Goal: Task Accomplishment & Management: Complete application form

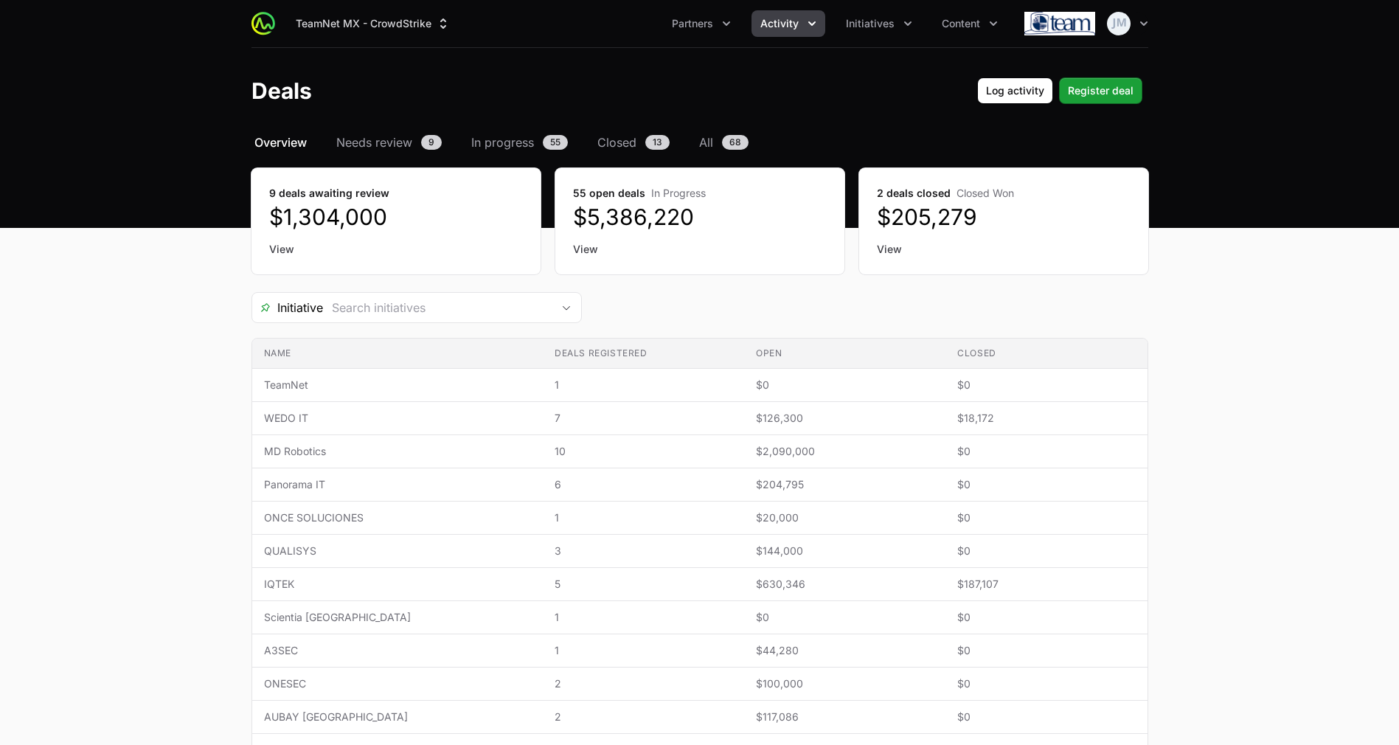
click at [278, 252] on link "View" at bounding box center [396, 249] width 254 height 15
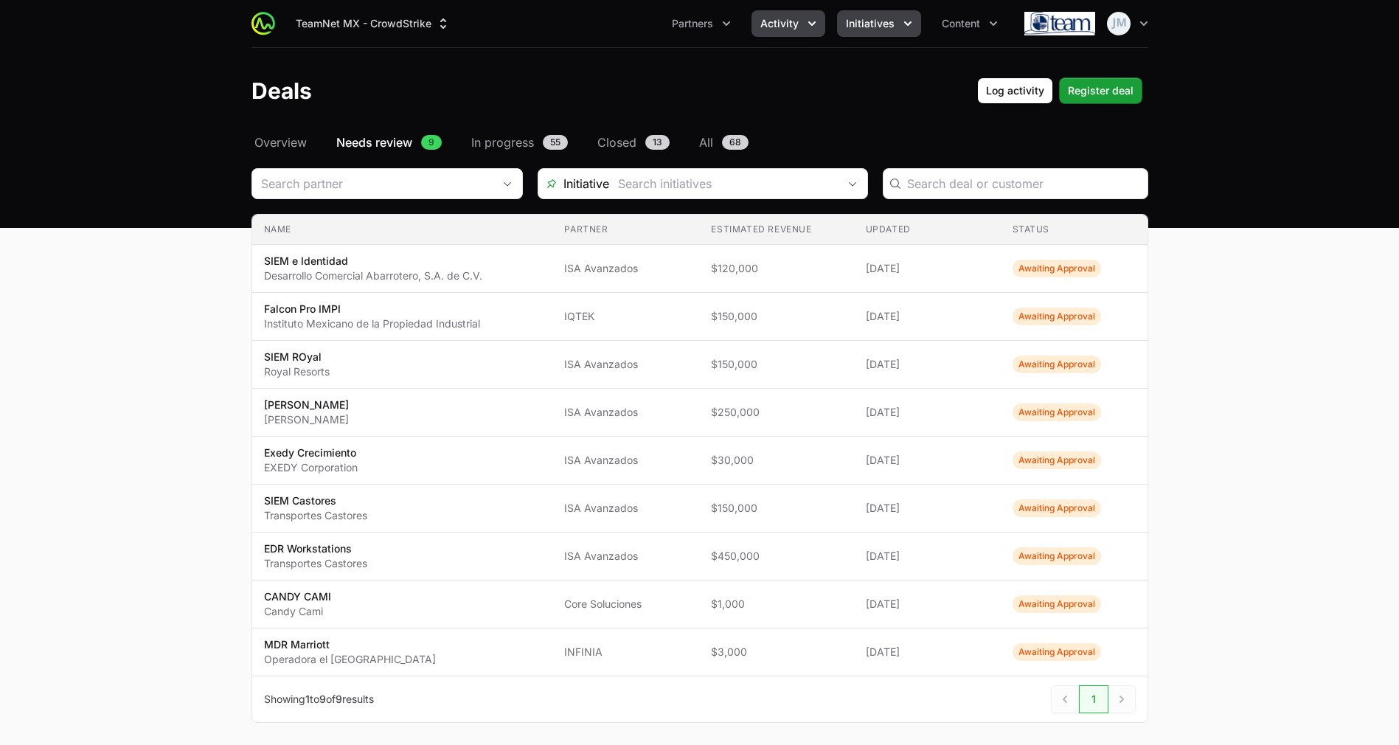
click at [872, 25] on span "Initiatives" at bounding box center [870, 23] width 49 height 15
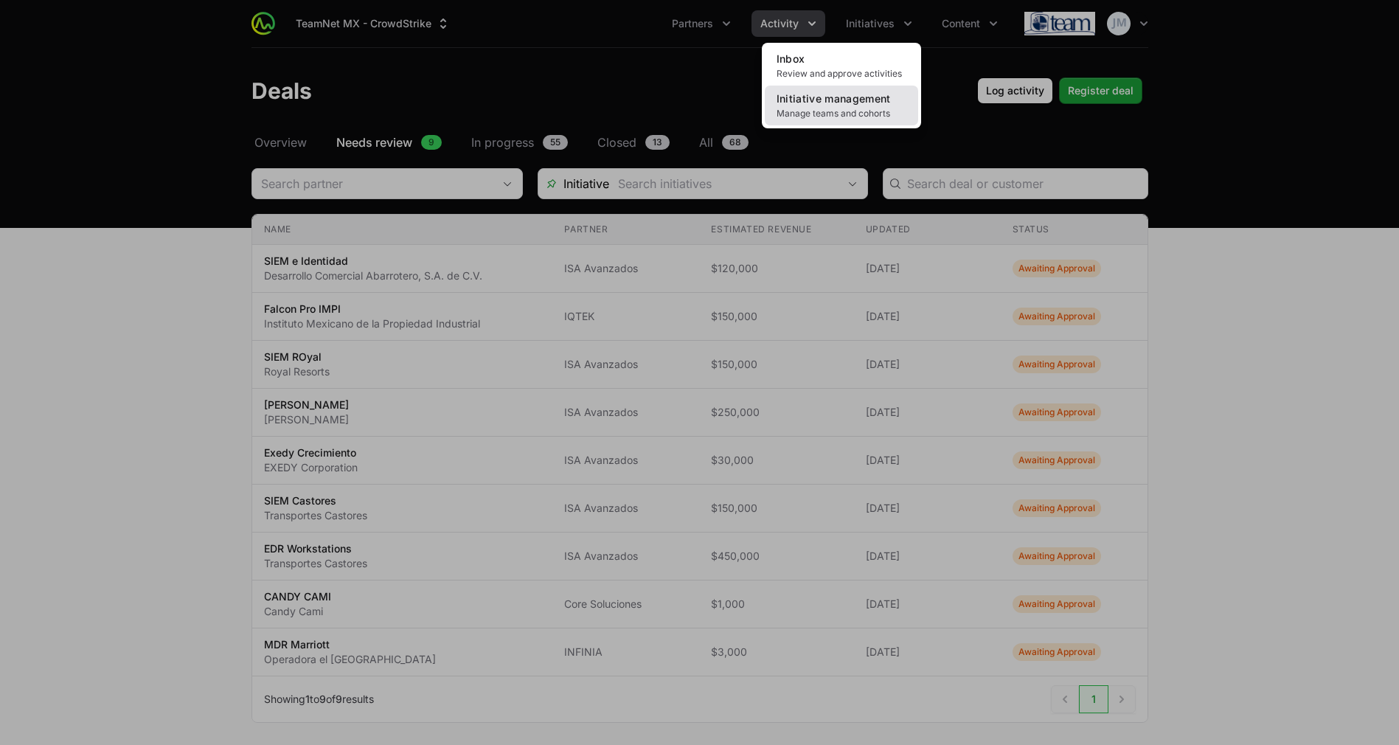
click at [845, 114] on span "Manage teams and cohorts" at bounding box center [841, 114] width 130 height 12
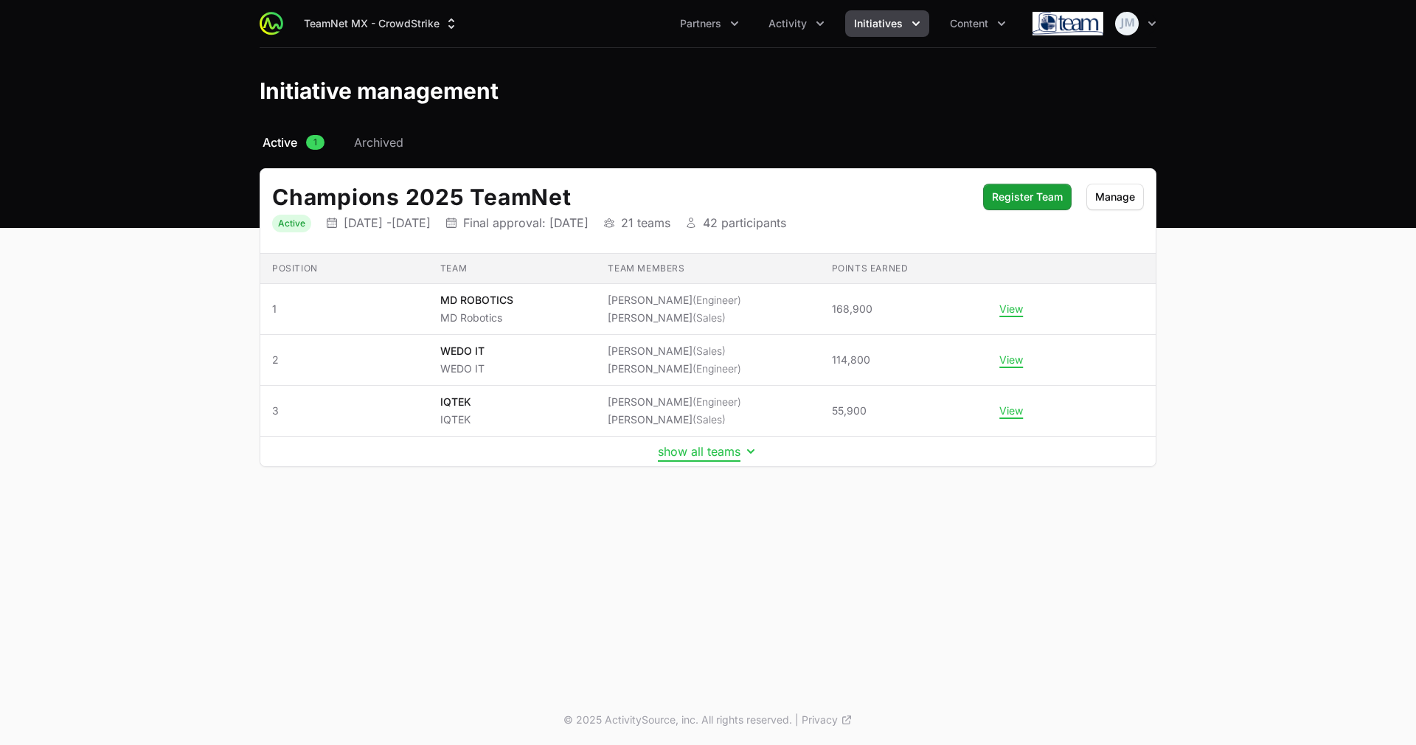
click at [695, 444] on button "show all teams" at bounding box center [708, 451] width 100 height 15
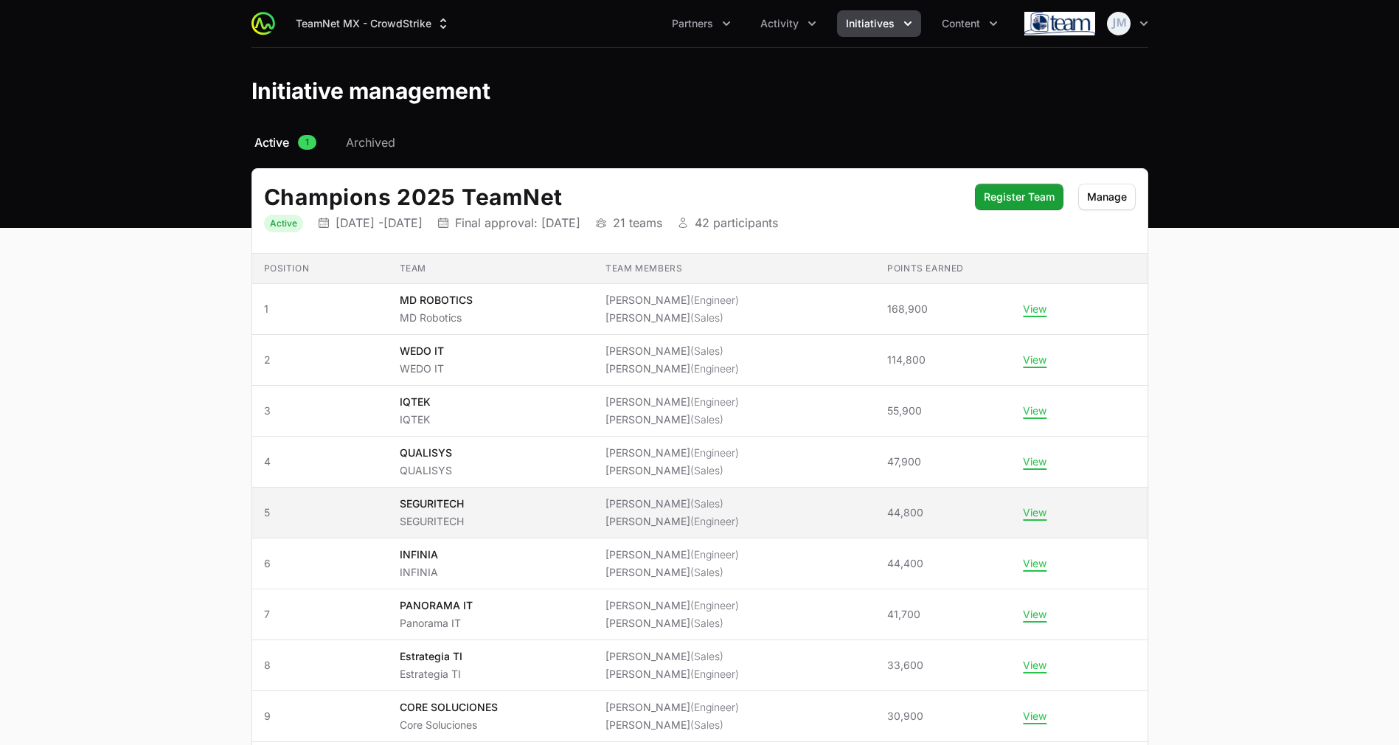
click at [698, 526] on span "(Engineer)" at bounding box center [714, 521] width 49 height 13
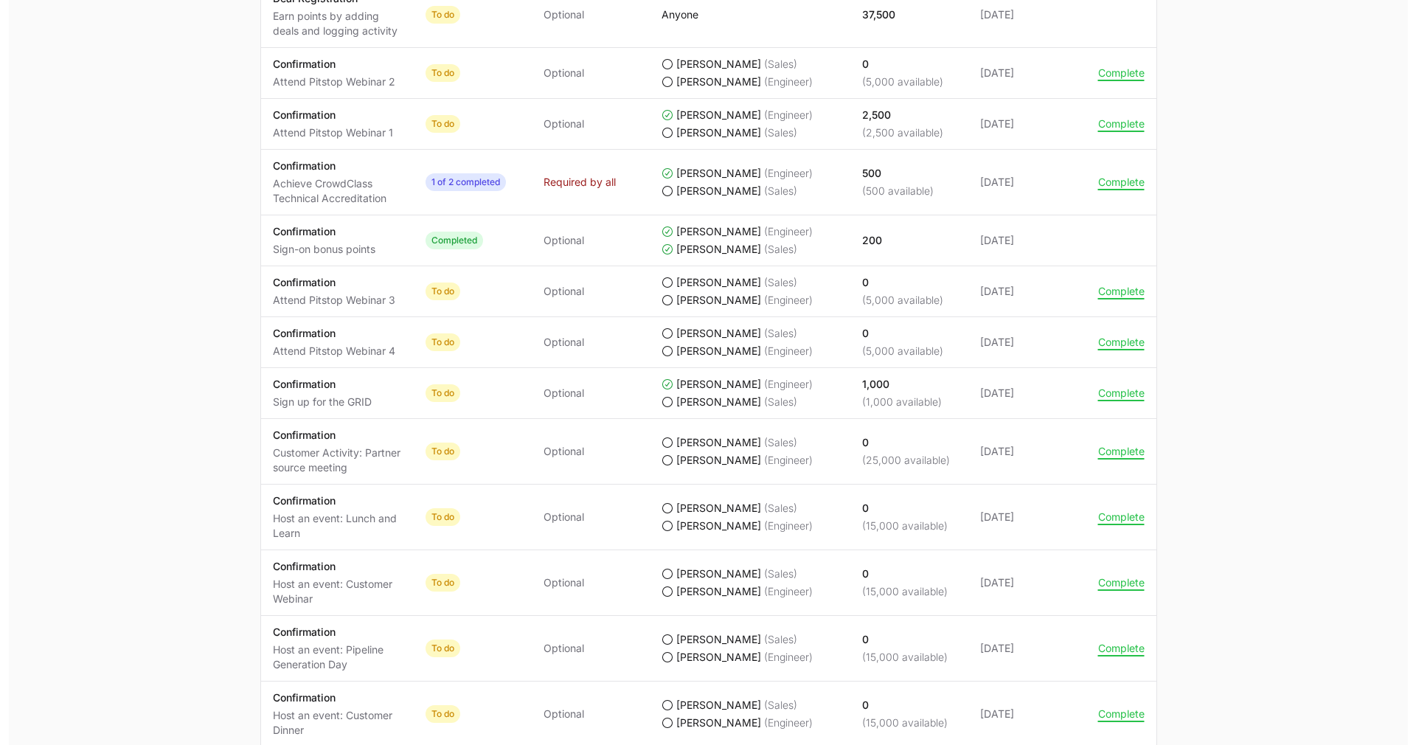
scroll to position [973, 0]
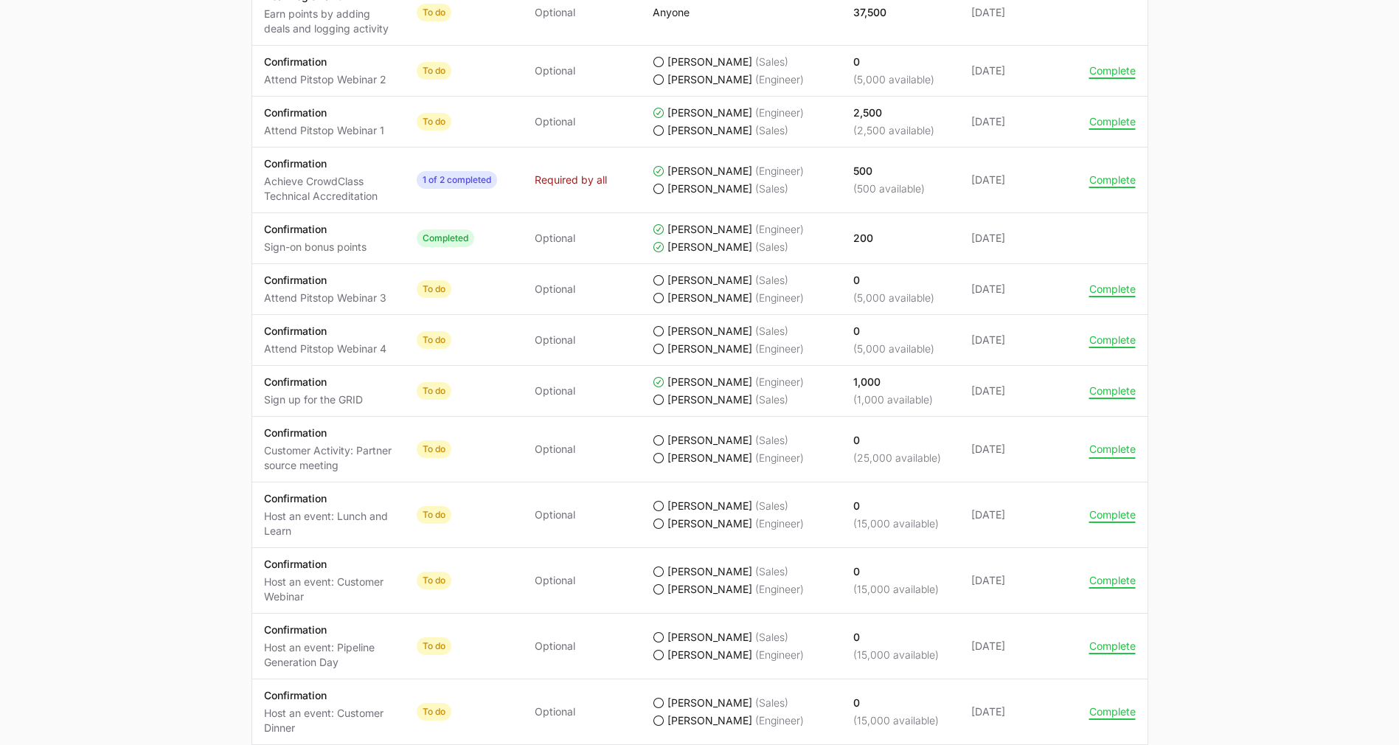
click at [1109, 455] on button "Complete" at bounding box center [1112, 448] width 46 height 13
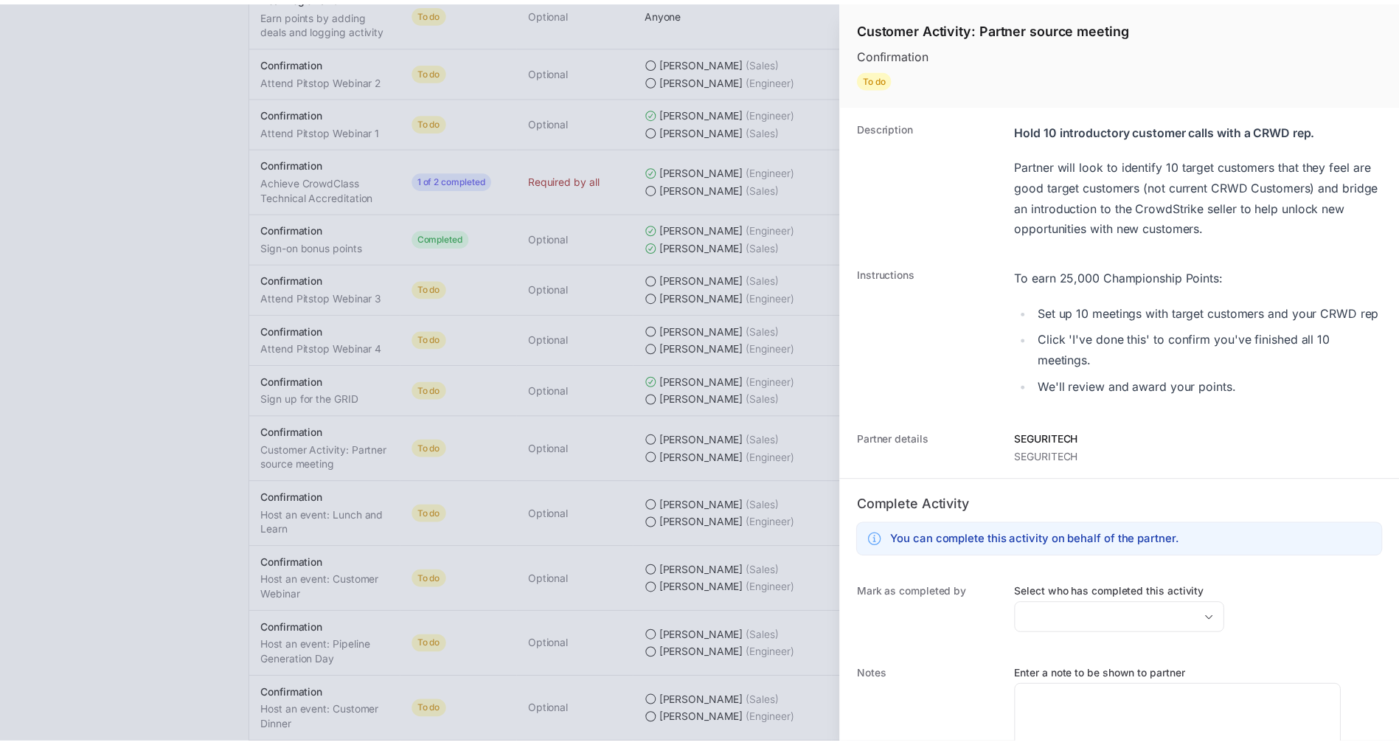
scroll to position [100, 0]
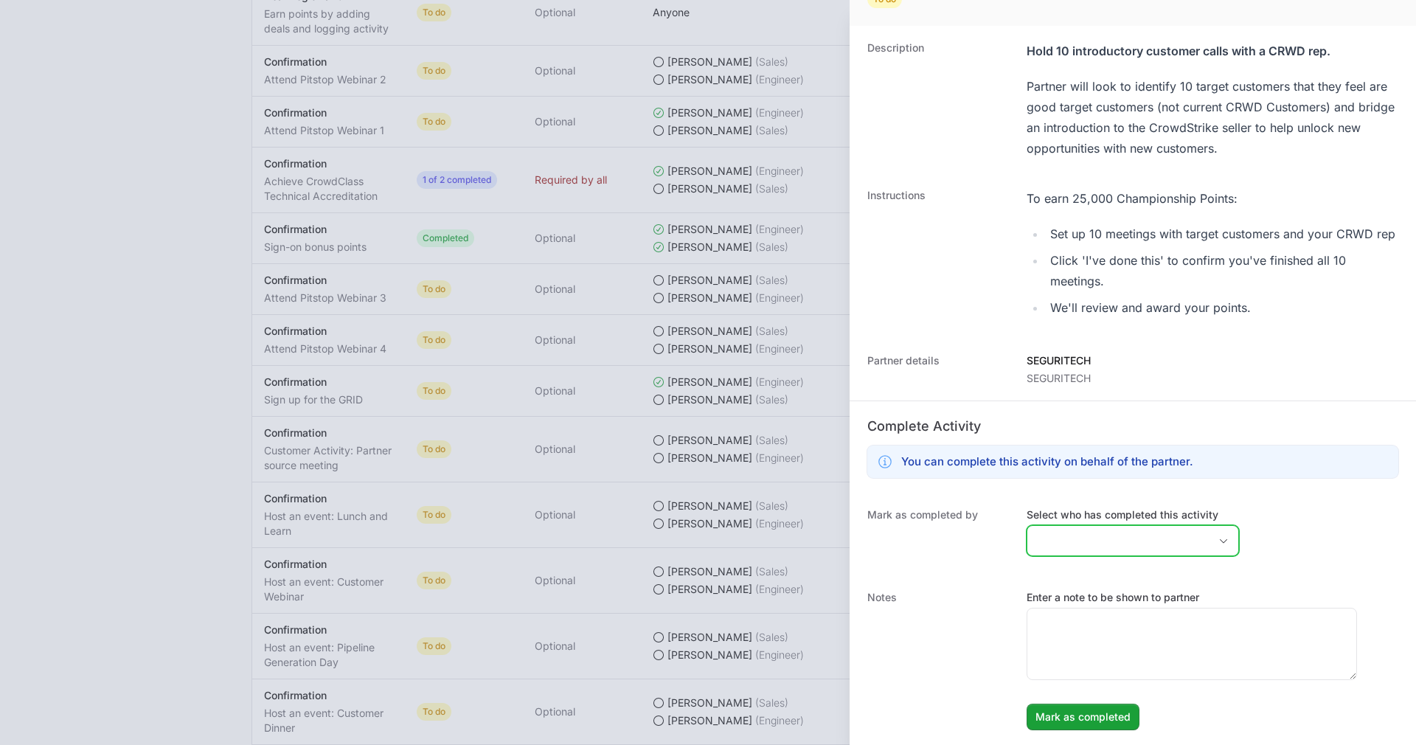
click at [1113, 550] on input "Select who has completed this activity" at bounding box center [1117, 540] width 181 height 29
click at [1128, 597] on li "[PERSON_NAME]" at bounding box center [1132, 599] width 209 height 28
type input "[PERSON_NAME]"
click at [939, 633] on dt "Notes" at bounding box center [938, 660] width 142 height 140
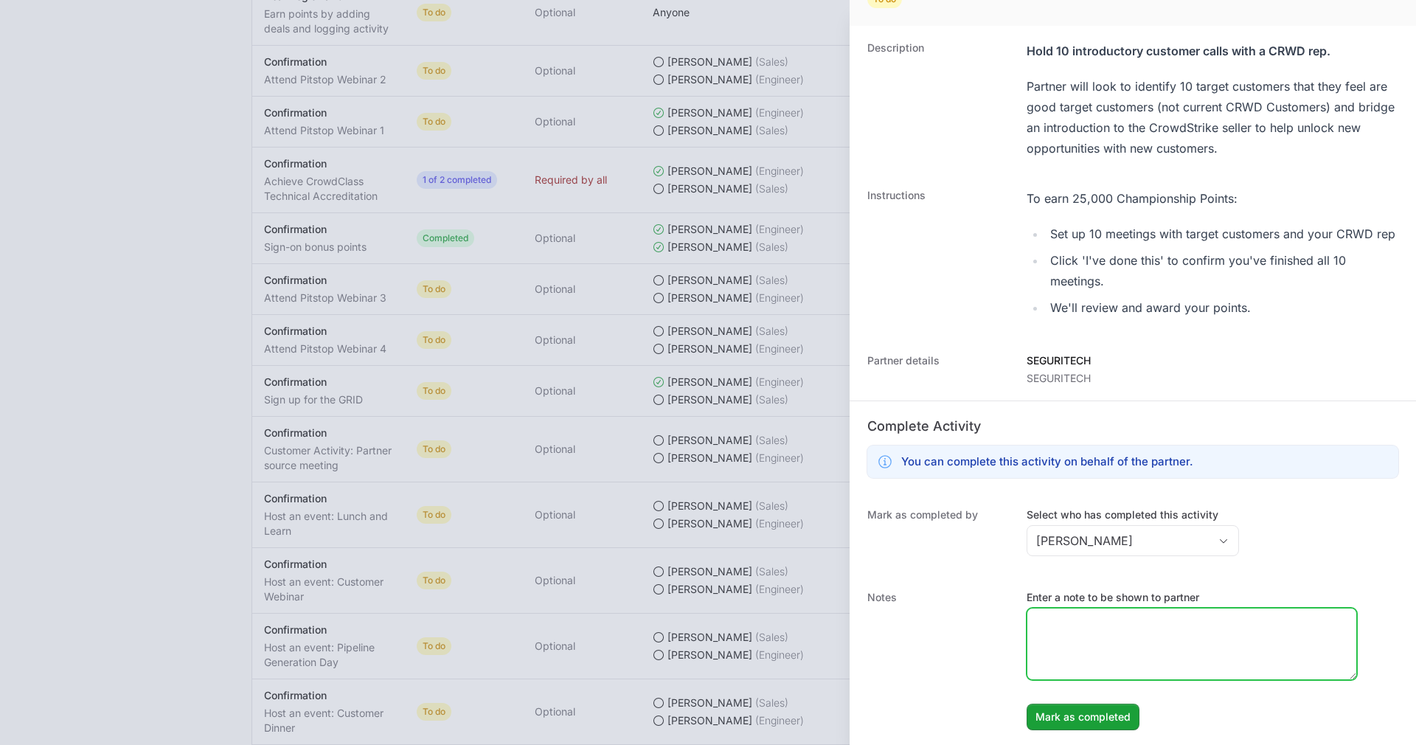
click at [1110, 666] on textarea "Enter a note to be shown to partner" at bounding box center [1191, 643] width 329 height 71
type textarea "E"
drag, startPoint x: 1069, startPoint y: 622, endPoint x: 907, endPoint y: 631, distance: 162.5
click at [933, 630] on div "Notes Enter a note to be shown to partner Apex Event: Falcon Discovery Breakfas…" at bounding box center [1132, 660] width 566 height 170
type textarea "Event: Falcon Discovery Breakfast: Protecting the Digital Future"
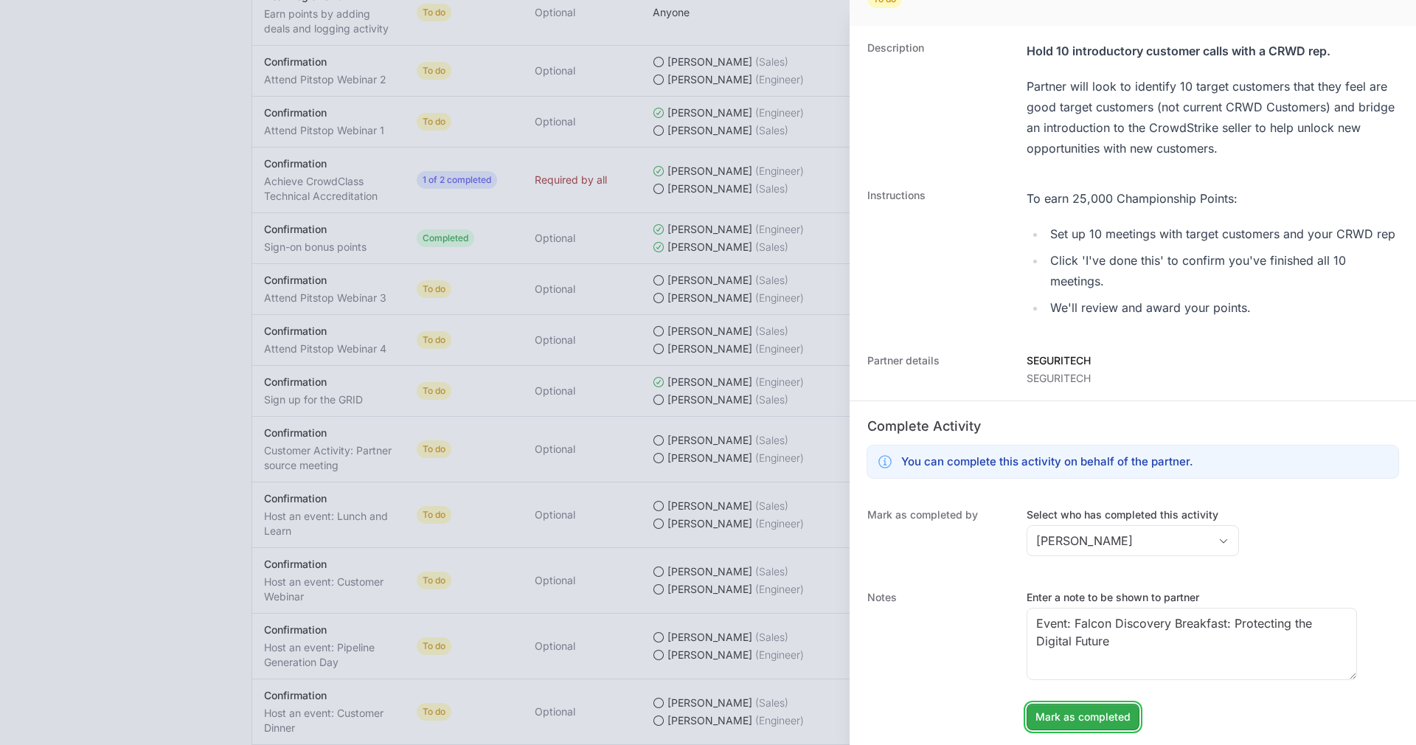
click at [1079, 710] on span "Mark as completed" at bounding box center [1082, 717] width 95 height 18
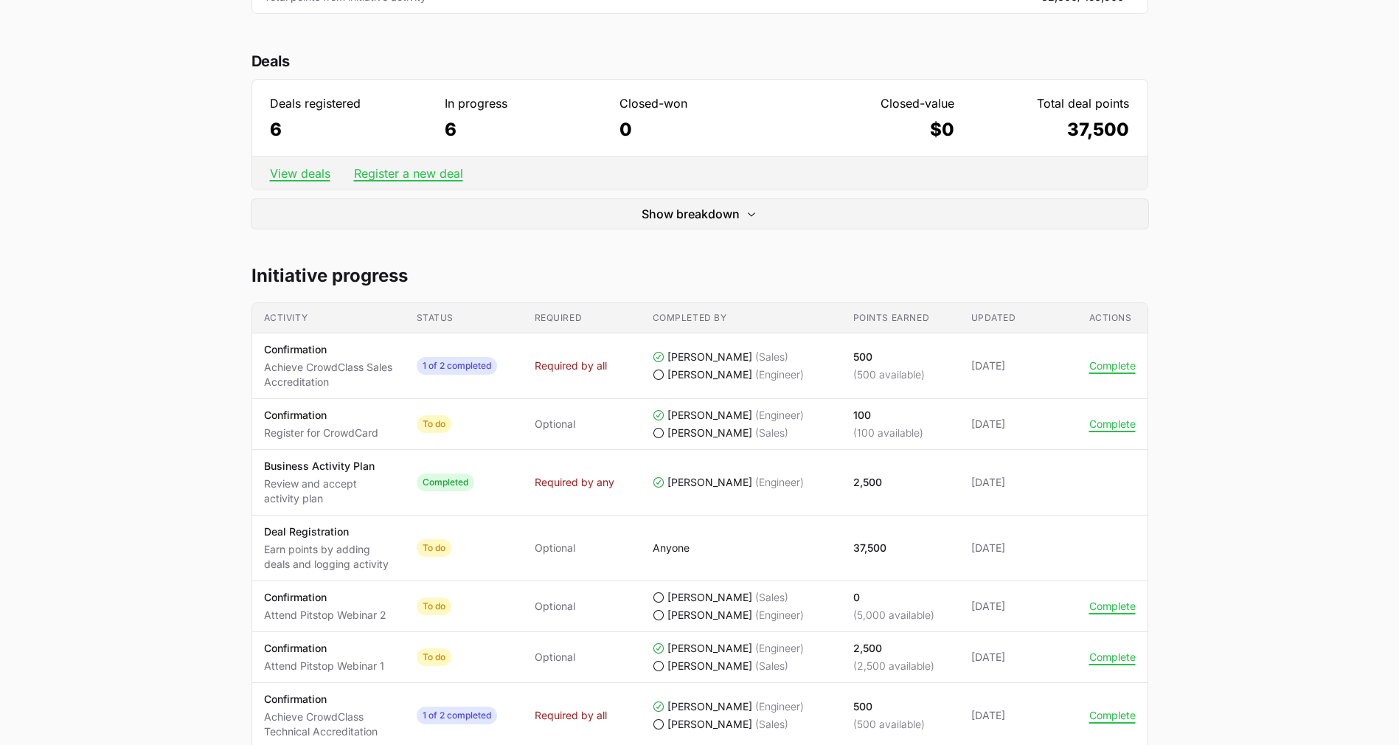
scroll to position [0, 0]
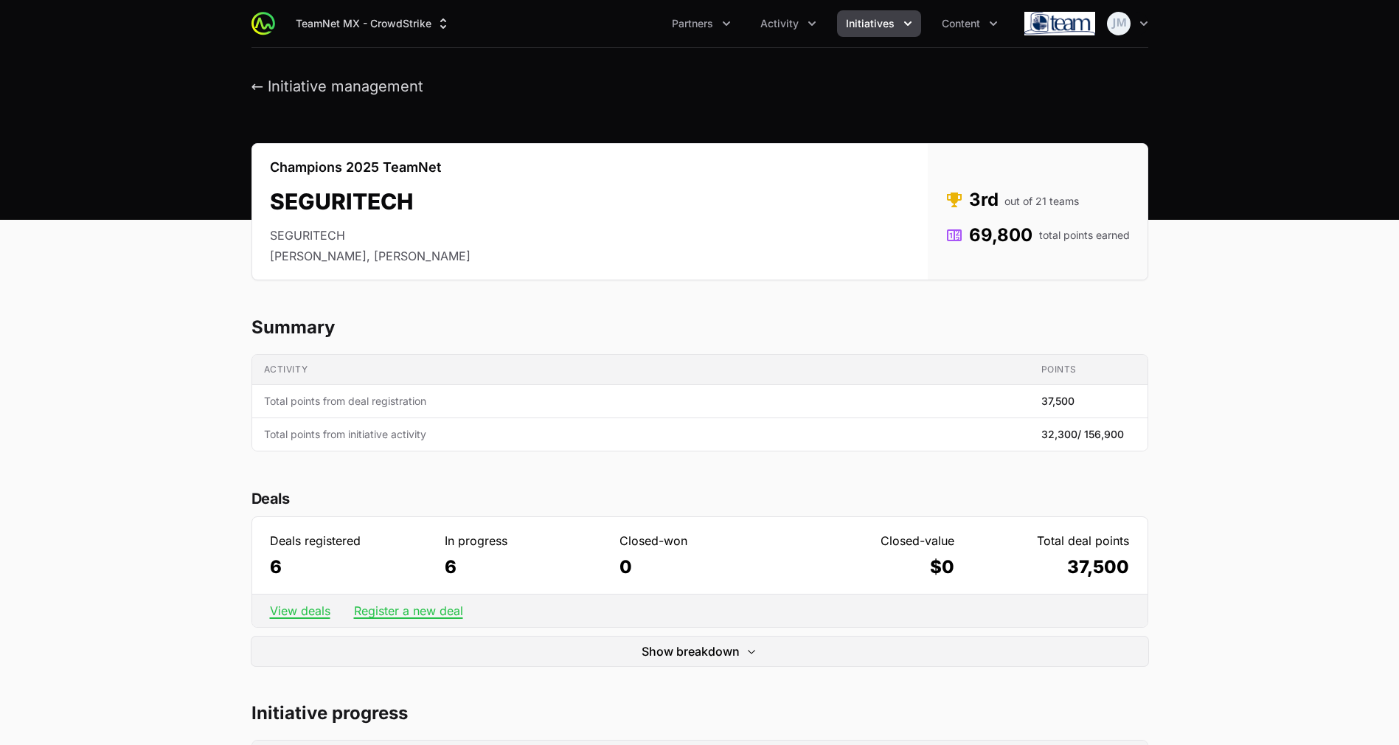
click at [866, 25] on span "Initiatives" at bounding box center [870, 23] width 49 height 15
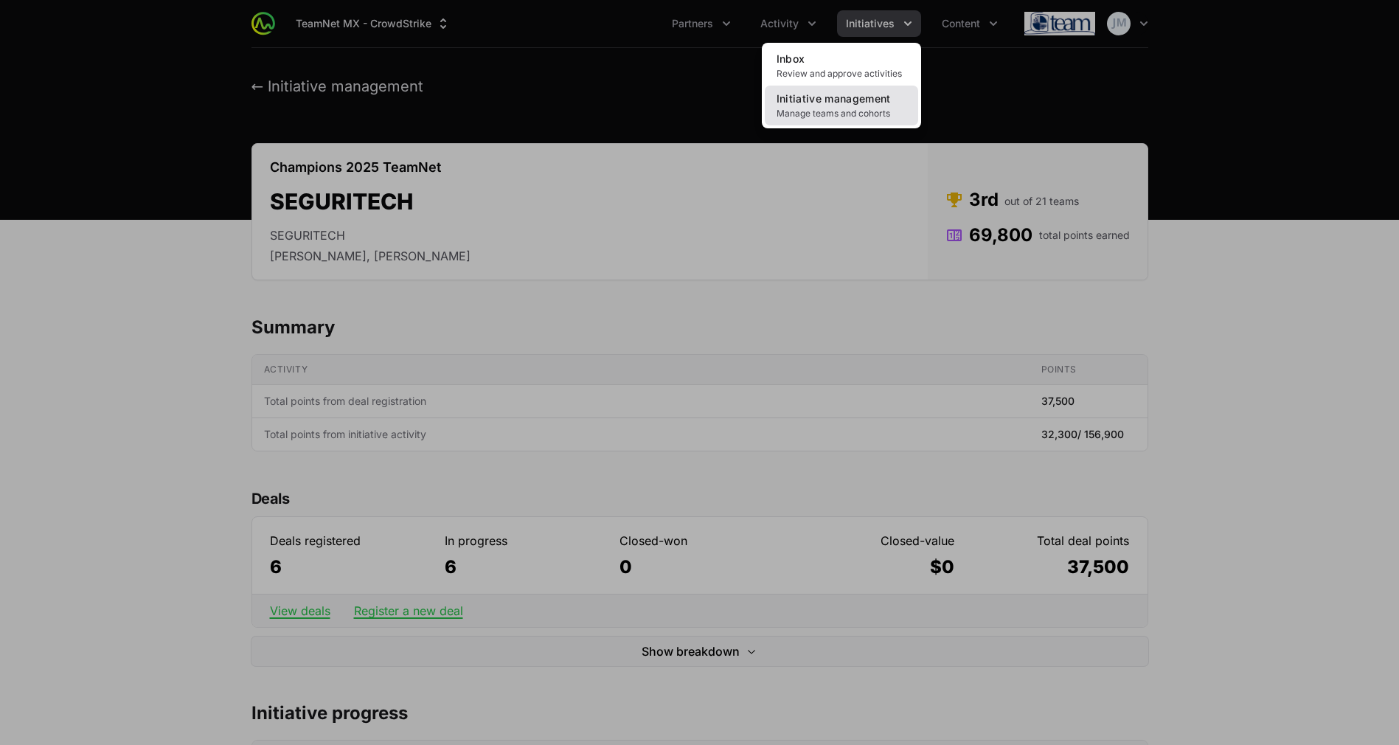
click at [839, 104] on span "Initiative management" at bounding box center [833, 98] width 114 height 13
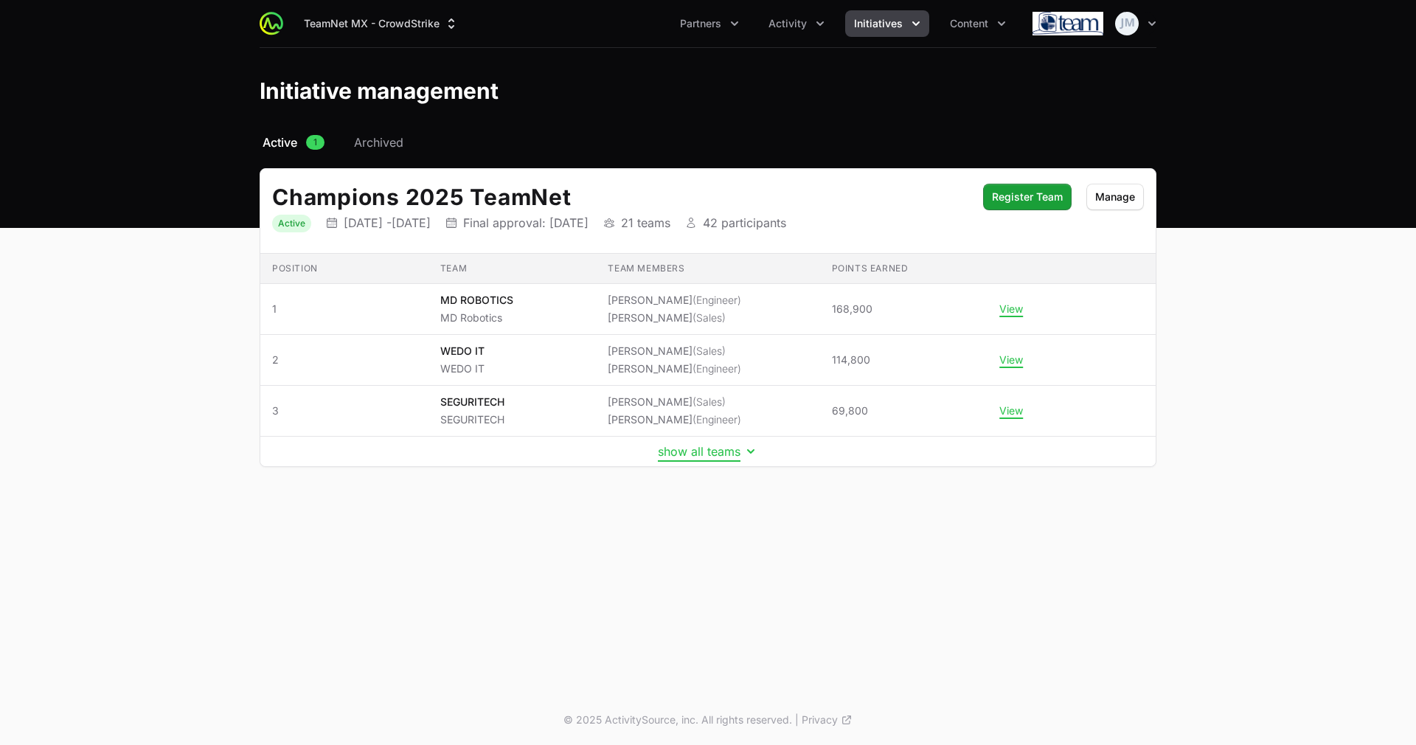
click at [698, 453] on button "show all teams" at bounding box center [708, 451] width 100 height 15
